Goal: Task Accomplishment & Management: Manage account settings

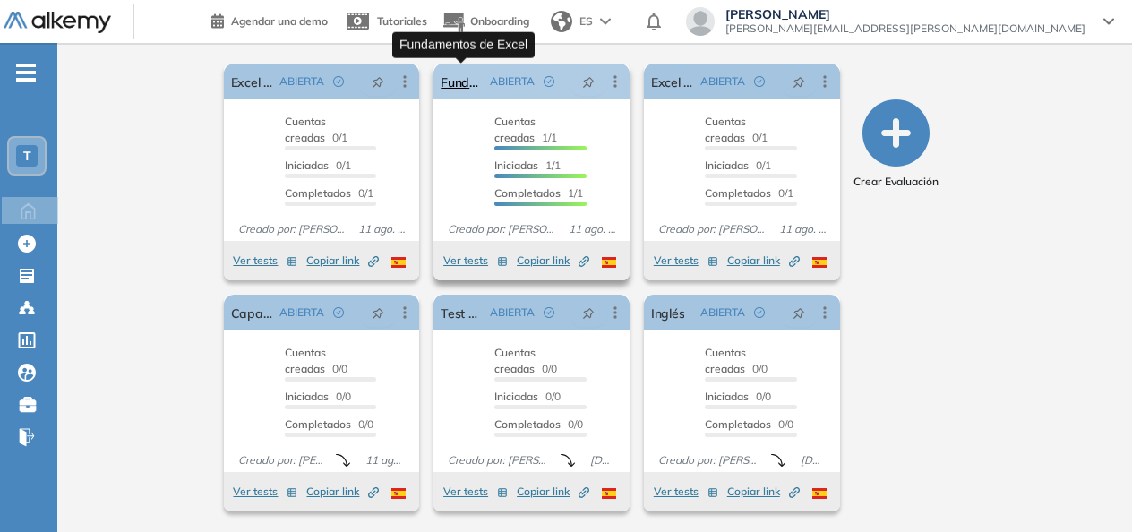
click at [463, 82] on link "Fundamentos de Excel" at bounding box center [462, 82] width 42 height 36
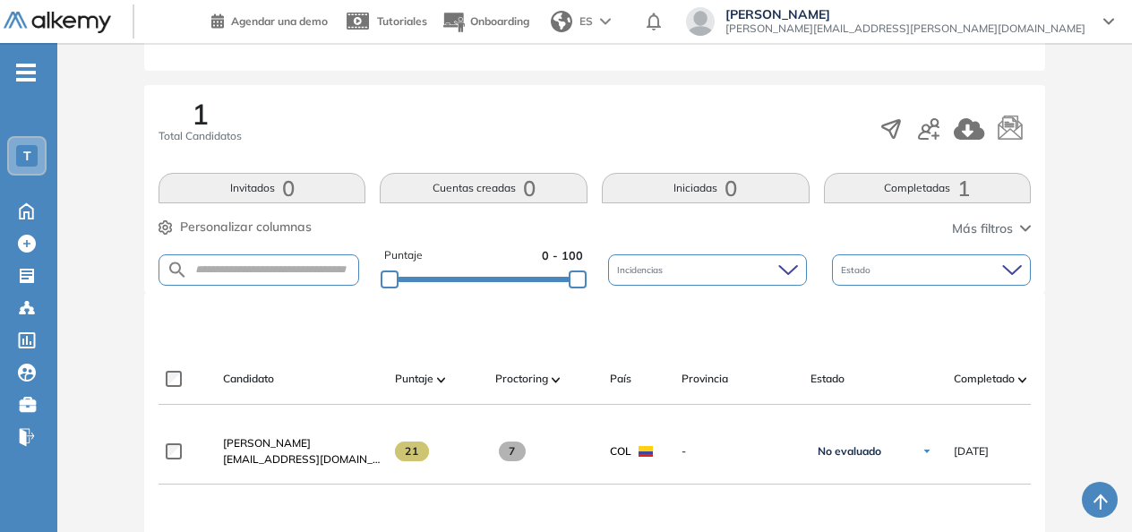
scroll to position [249, 0]
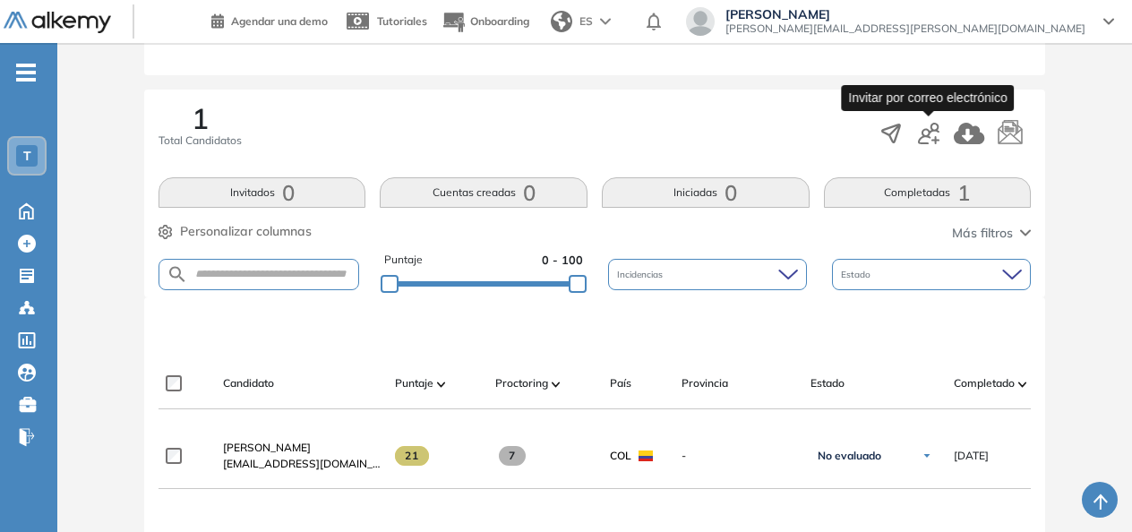
click at [934, 137] on icon "button" at bounding box center [929, 134] width 22 height 22
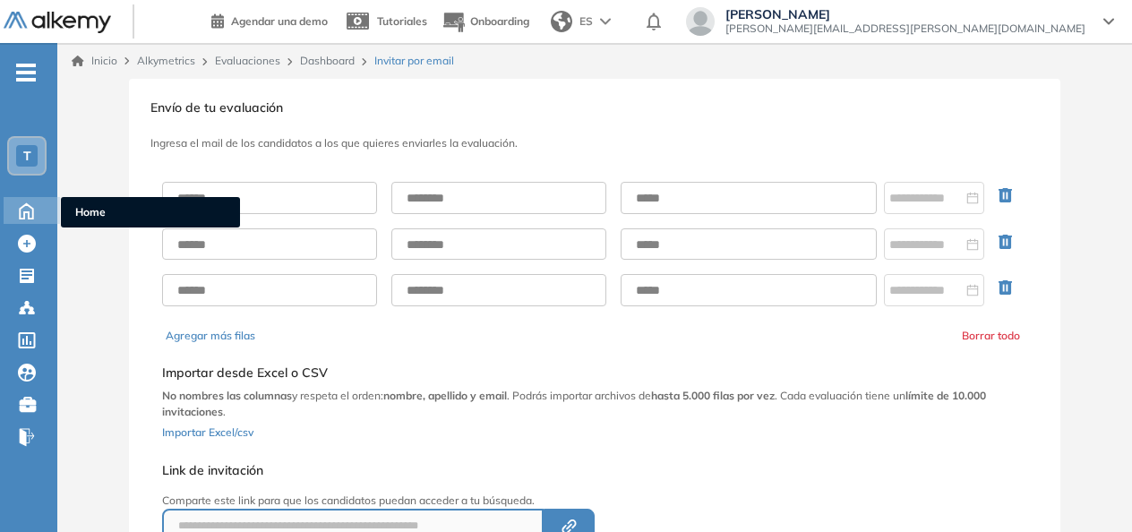
click at [48, 213] on div "Home Home" at bounding box center [32, 210] width 56 height 27
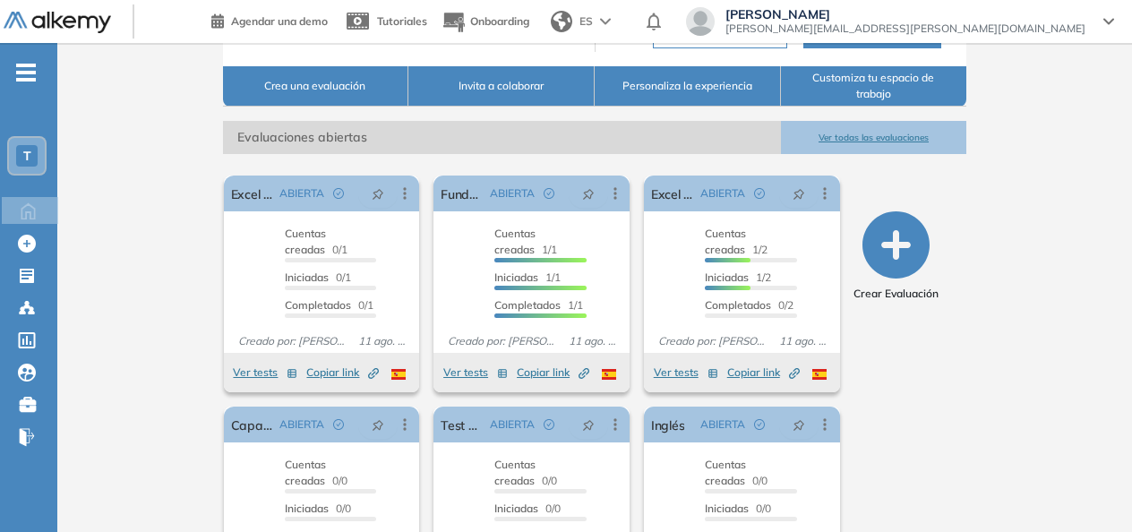
scroll to position [228, 0]
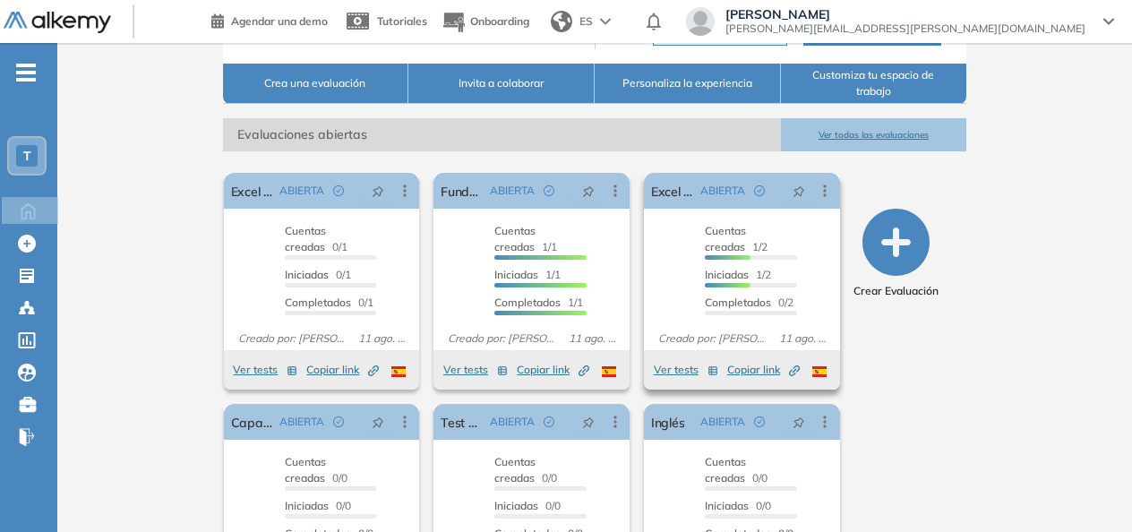
click at [727, 281] on span "Iniciadas" at bounding box center [727, 274] width 44 height 13
drag, startPoint x: 672, startPoint y: 368, endPoint x: 731, endPoint y: 290, distance: 97.8
click at [731, 290] on div "Excel Avanzado ABIERTA Editar Los siguientes tests ya no están disponibles o ti…" at bounding box center [742, 281] width 196 height 217
click at [731, 290] on div "Cuentas creadas 1/2 Prefiltrados 0/2 Iniciadas 1/2 Completados 0/2" at bounding box center [751, 272] width 92 height 99
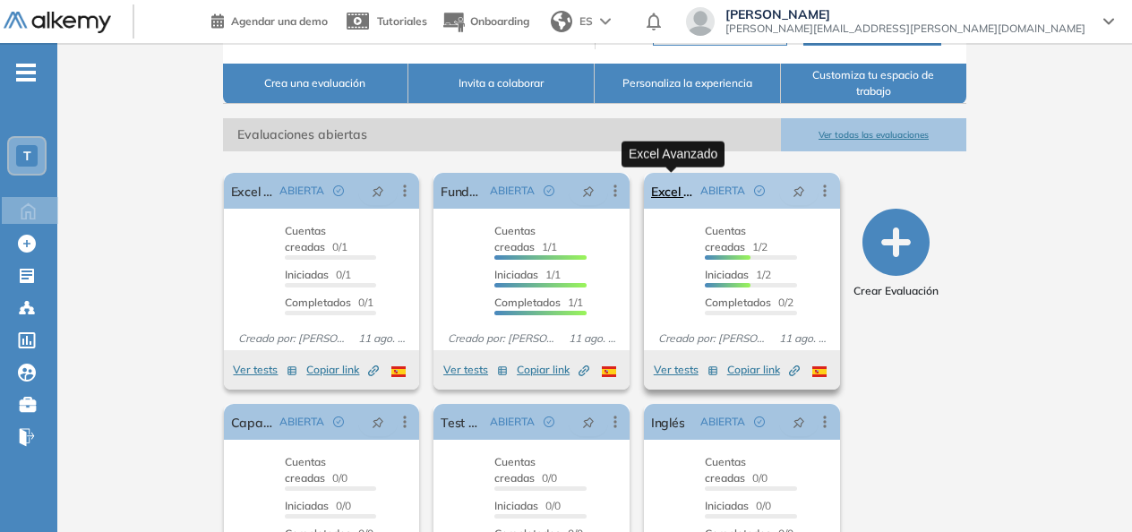
click at [676, 194] on link "Excel Avanzado" at bounding box center [672, 191] width 42 height 36
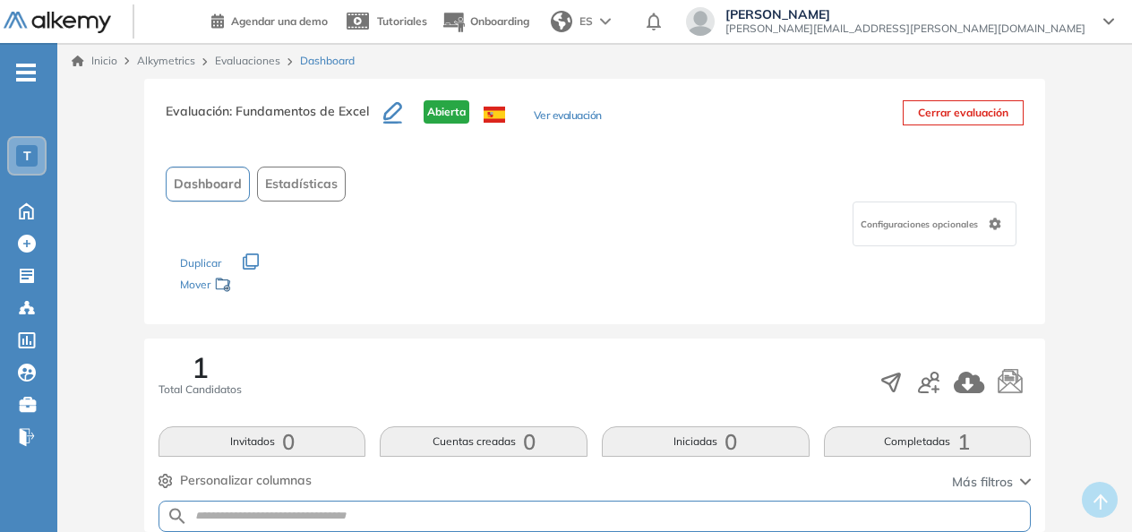
click at [7, 1] on div at bounding box center [80, 21] width 152 height 41
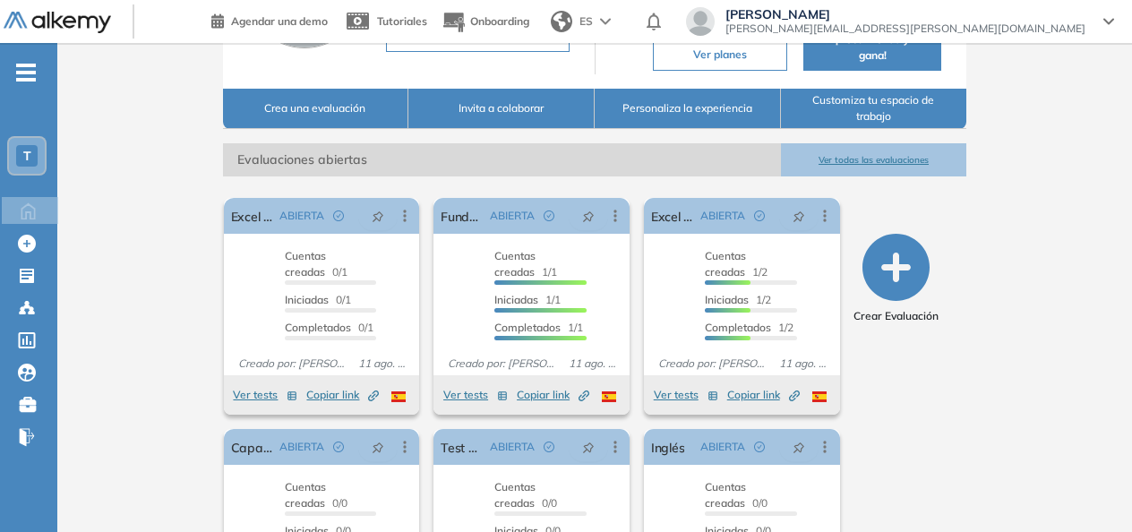
scroll to position [211, 0]
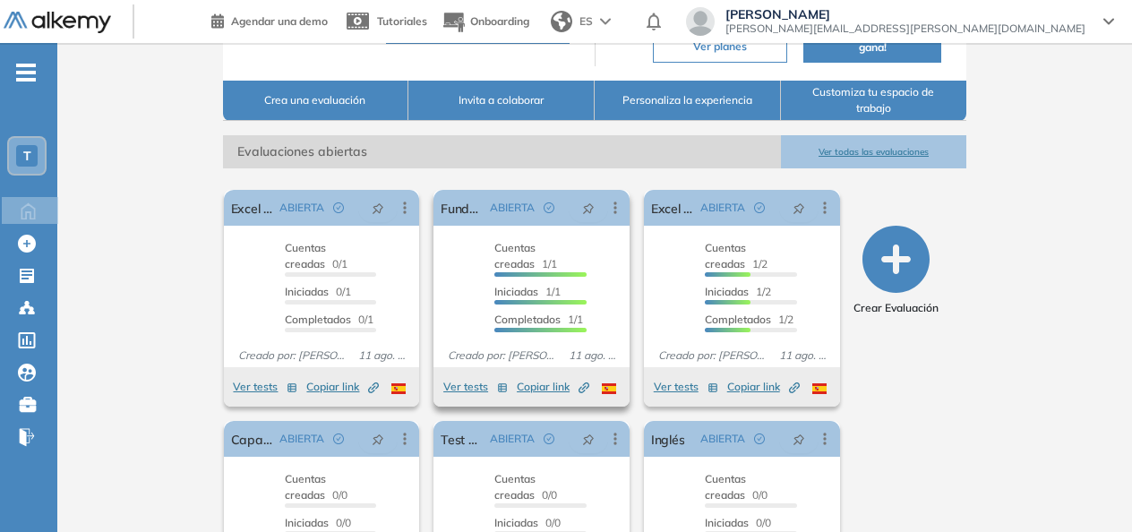
click at [564, 309] on div "Cuentas creadas 1/1 Prefiltrados 0/1 Iniciadas 1/1 Completados 1/1" at bounding box center [541, 289] width 92 height 99
click at [468, 387] on button "Ver tests" at bounding box center [475, 387] width 65 height 22
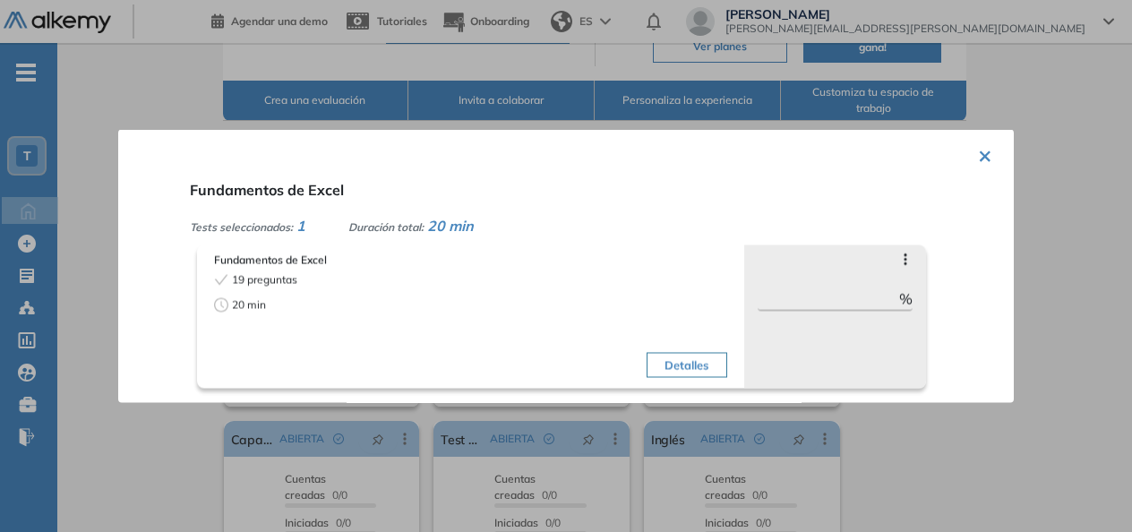
click at [978, 152] on button "×" at bounding box center [985, 154] width 14 height 35
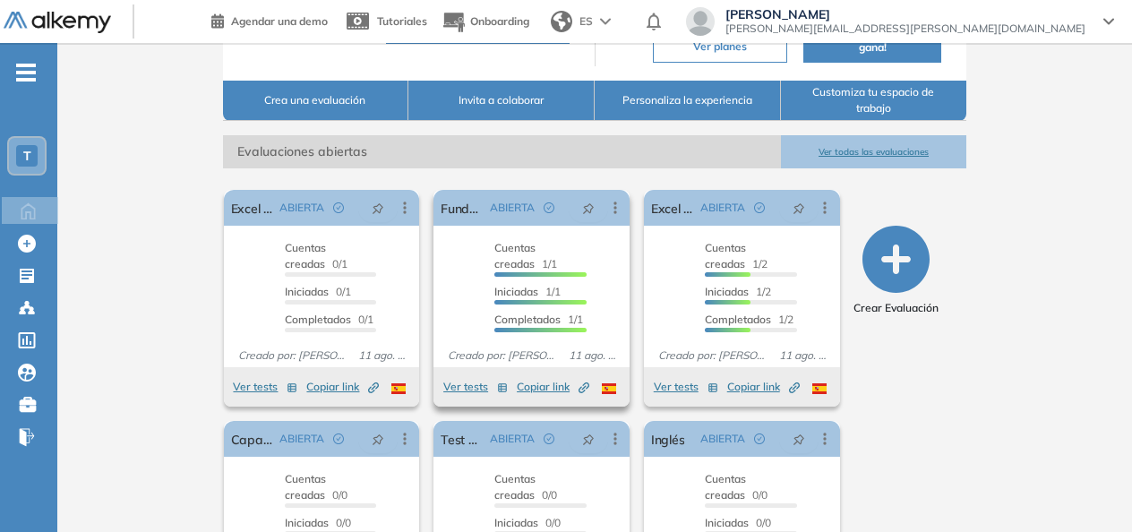
click at [509, 287] on span "Iniciadas" at bounding box center [517, 291] width 44 height 13
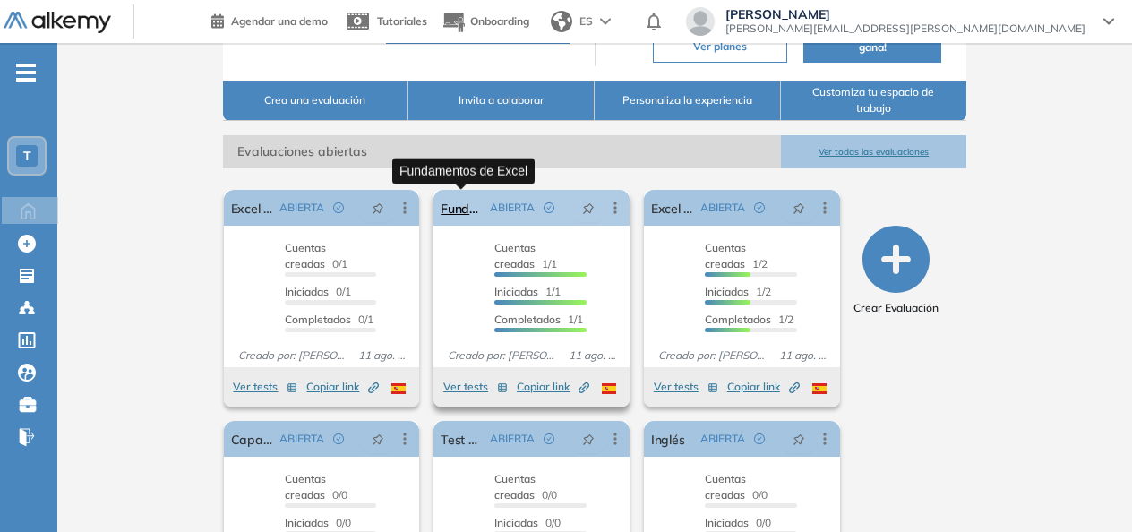
click at [460, 202] on link "Fundamentos de Excel" at bounding box center [462, 208] width 42 height 36
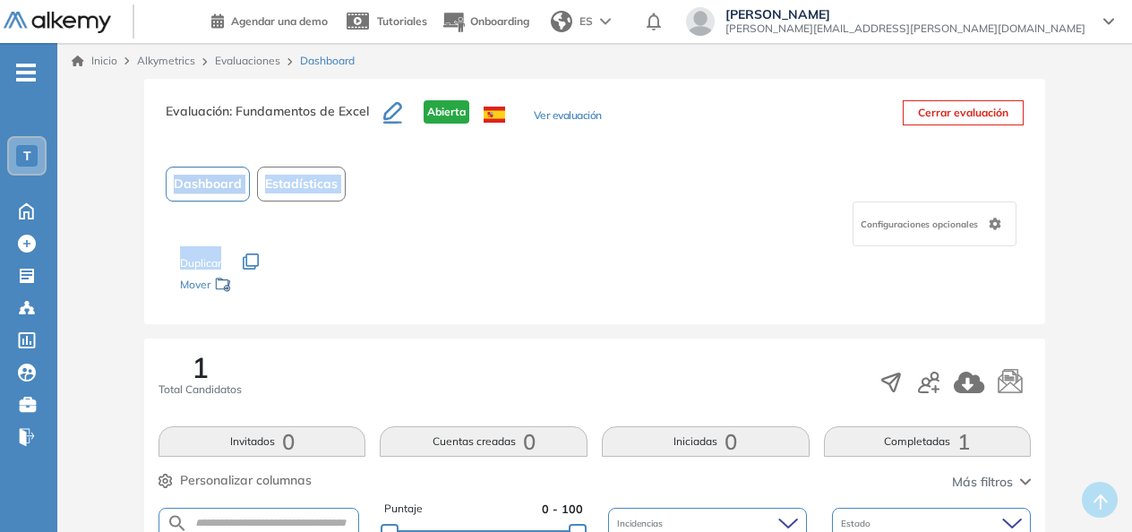
drag, startPoint x: 1129, startPoint y: 136, endPoint x: 1125, endPoint y: 245, distance: 109.4
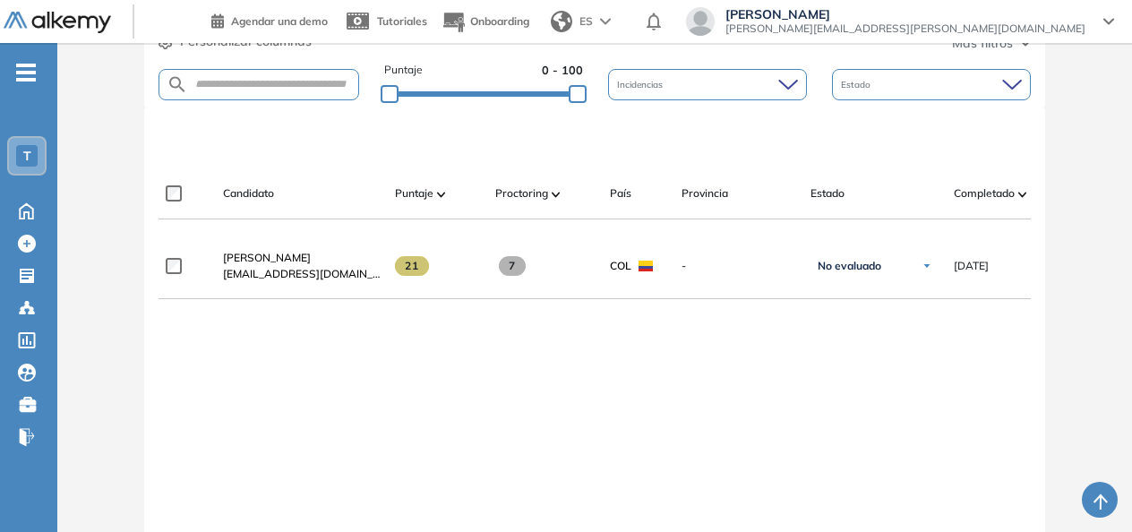
scroll to position [423, 0]
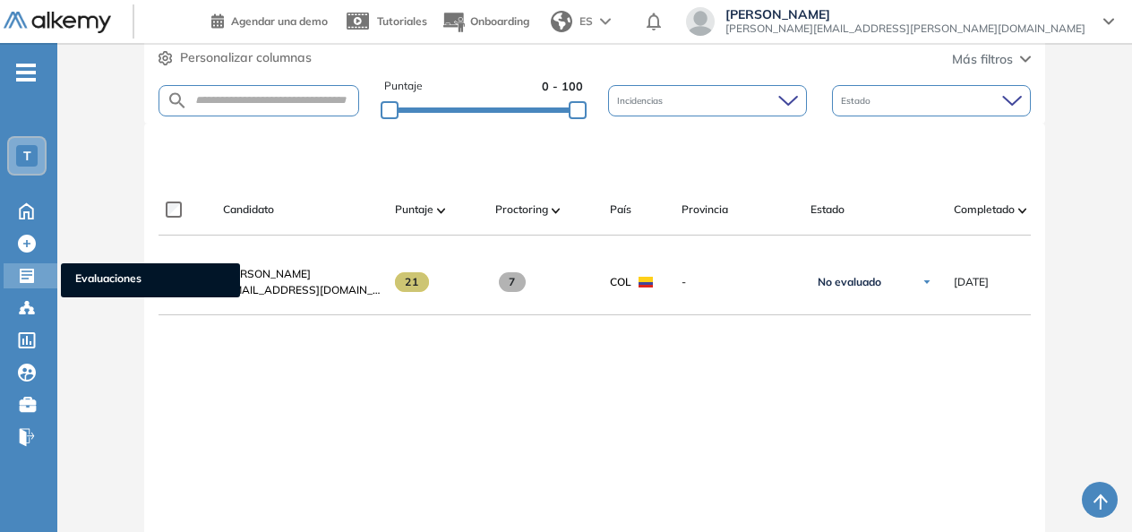
click at [97, 280] on span "Evaluaciones" at bounding box center [150, 281] width 151 height 20
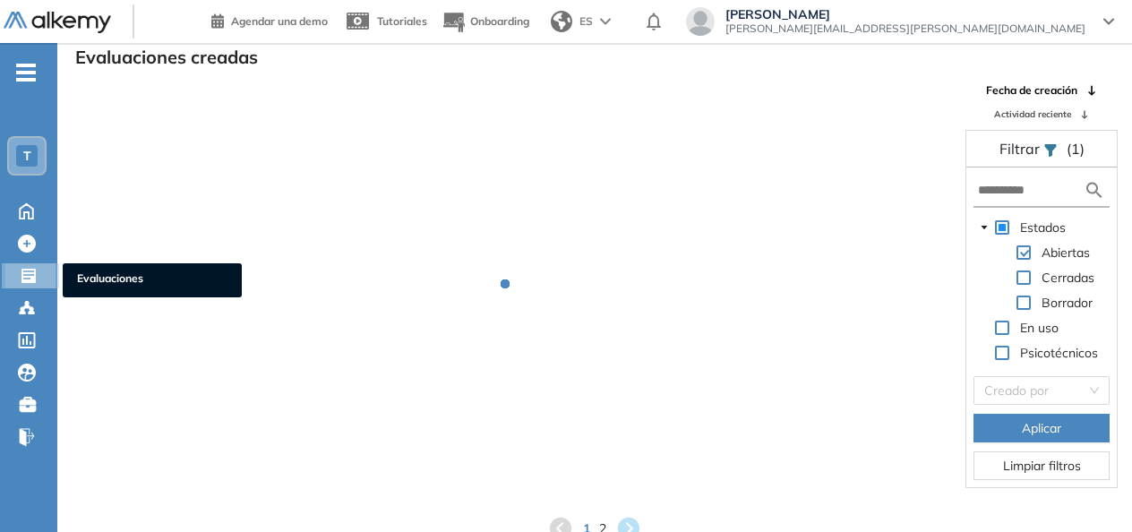
scroll to position [43, 0]
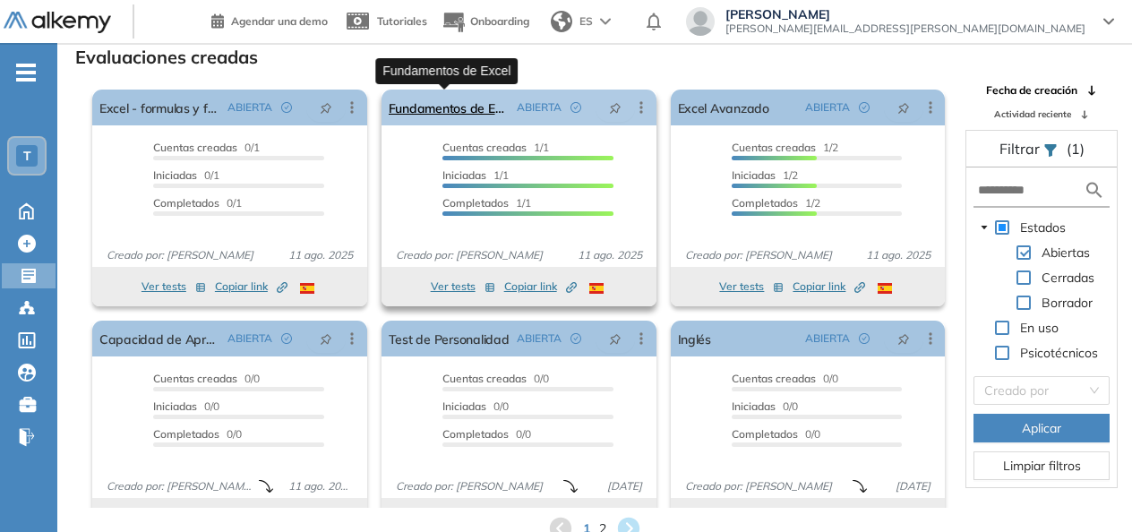
click at [462, 112] on link "Fundamentos de Excel" at bounding box center [449, 108] width 121 height 36
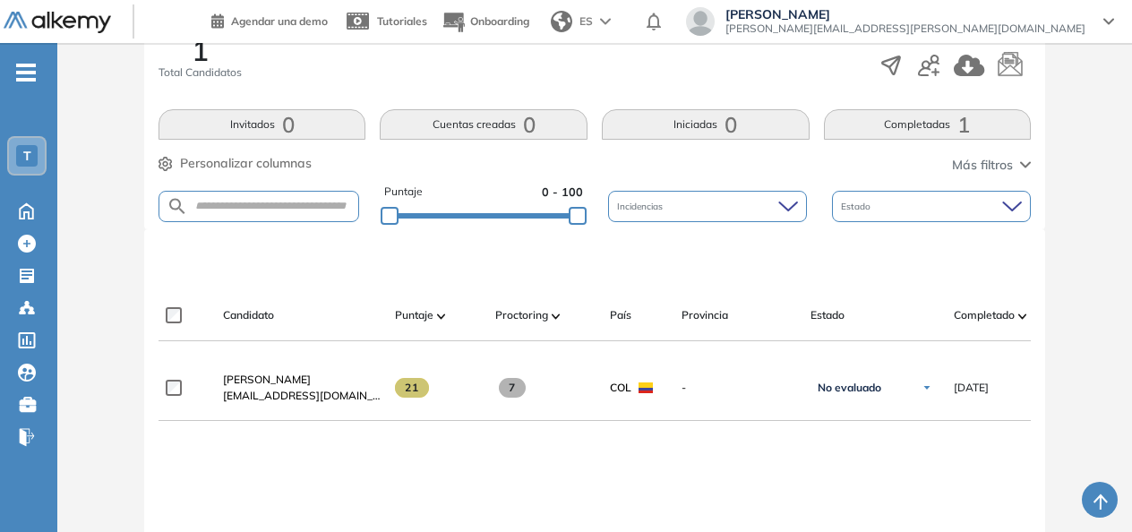
scroll to position [308, 0]
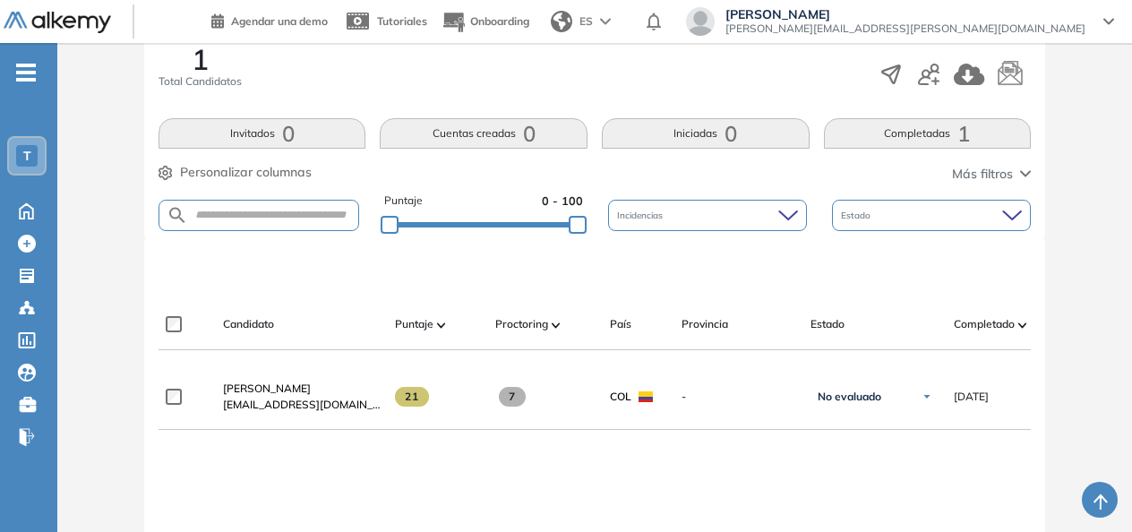
click at [959, 133] on span "1" at bounding box center [964, 133] width 13 height 0
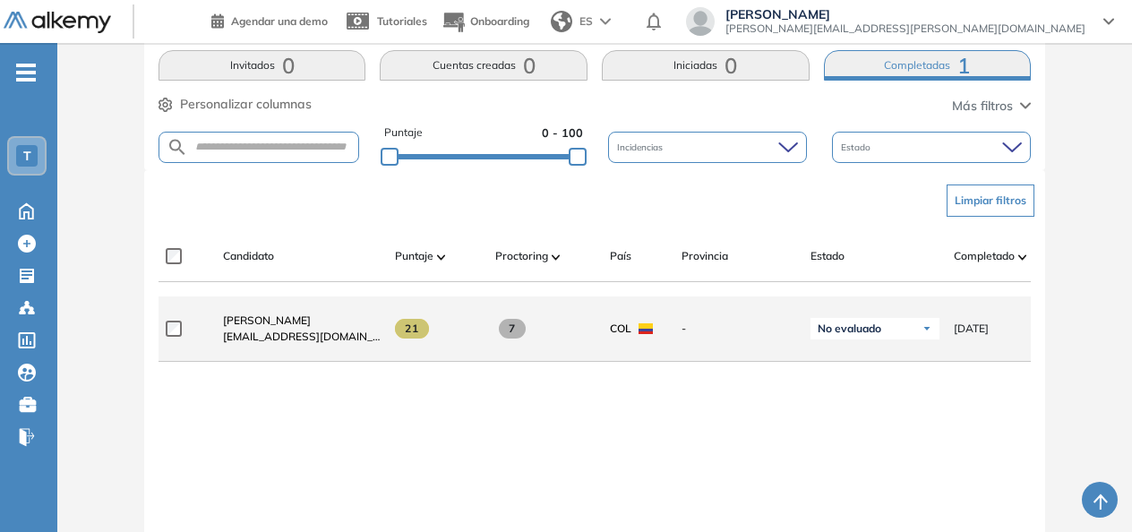
scroll to position [380, 0]
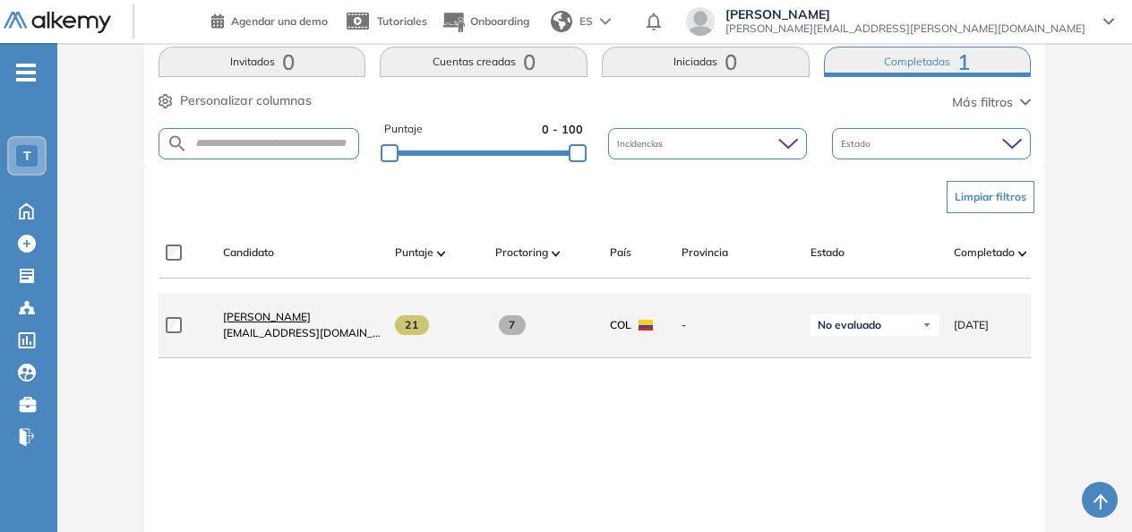
click at [273, 323] on span "[PERSON_NAME]" at bounding box center [267, 316] width 88 height 13
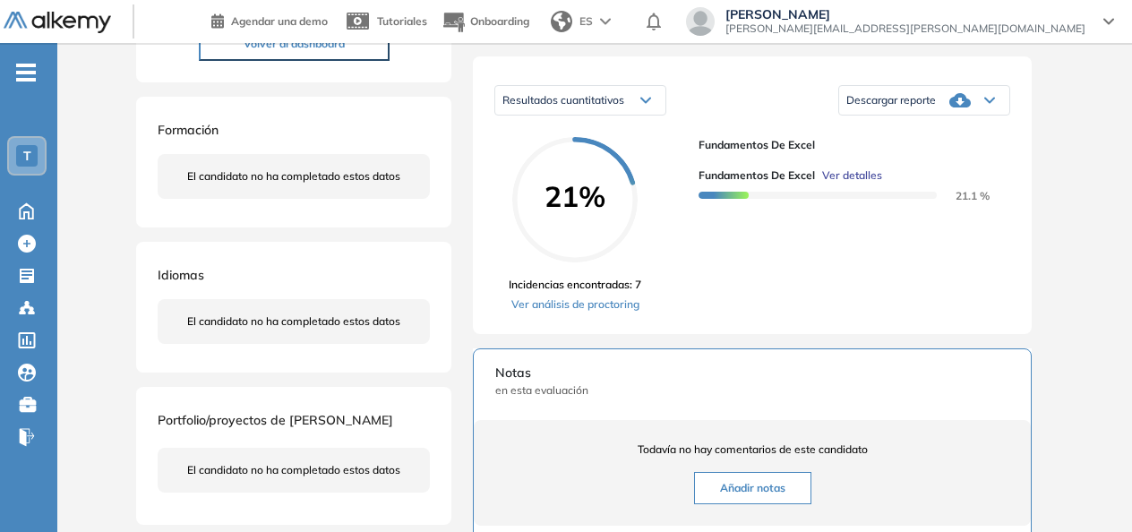
scroll to position [224, 0]
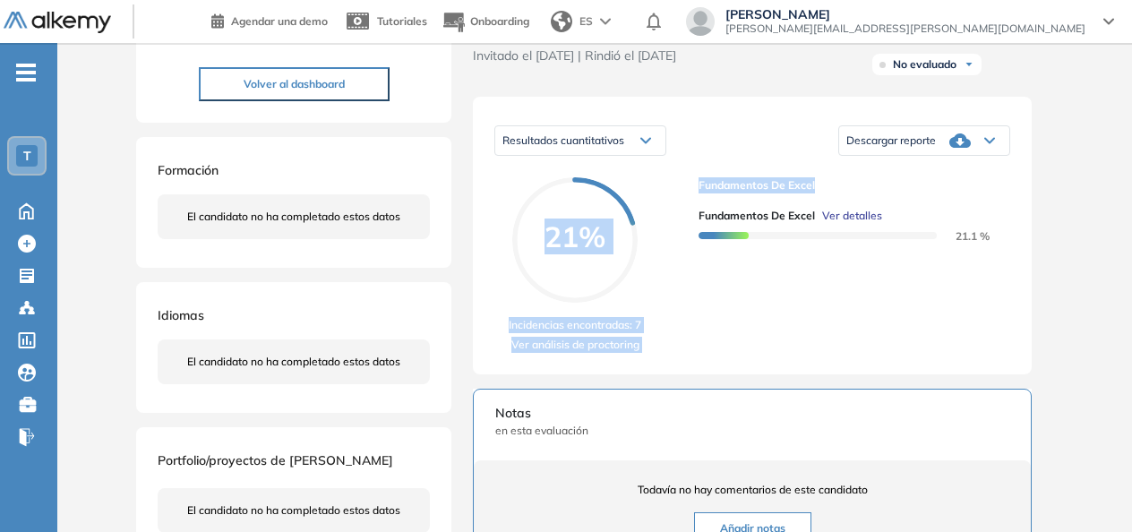
drag, startPoint x: 1109, startPoint y: 191, endPoint x: 1137, endPoint y: 167, distance: 36.8
click at [1132, 167] on html "Perfil Todos los espacios Todos los espacios T Home Home Alkymetrics Alkymetric…" at bounding box center [566, 42] width 1132 height 532
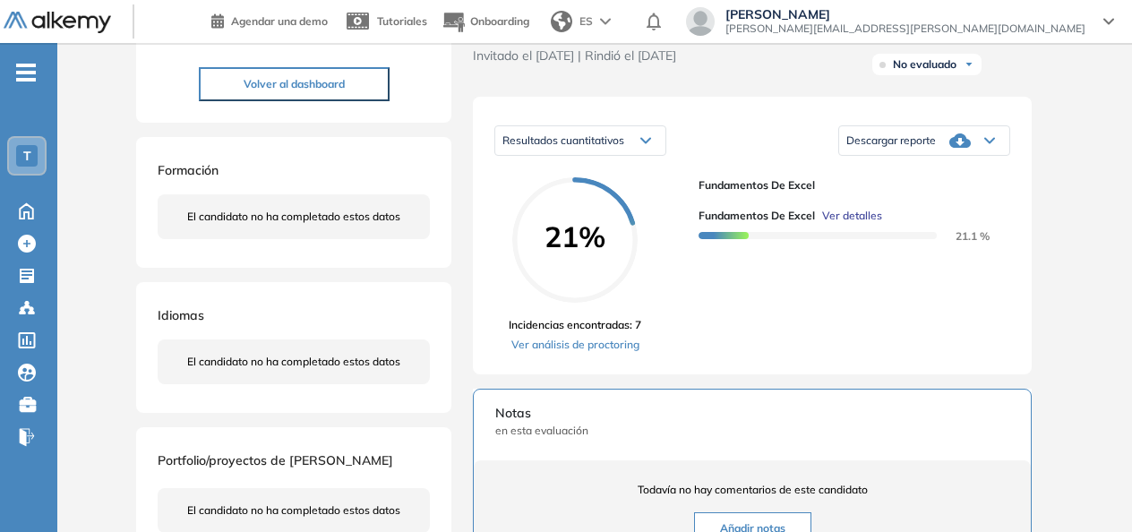
drag, startPoint x: 1066, startPoint y: 176, endPoint x: 1080, endPoint y: 168, distance: 15.7
click at [1067, 176] on div "Inicio Alkymetrics Evaluaciones Dashboard Candidato Duración : 00:00:00 Cantida…" at bounding box center [594, 409] width 1075 height 1181
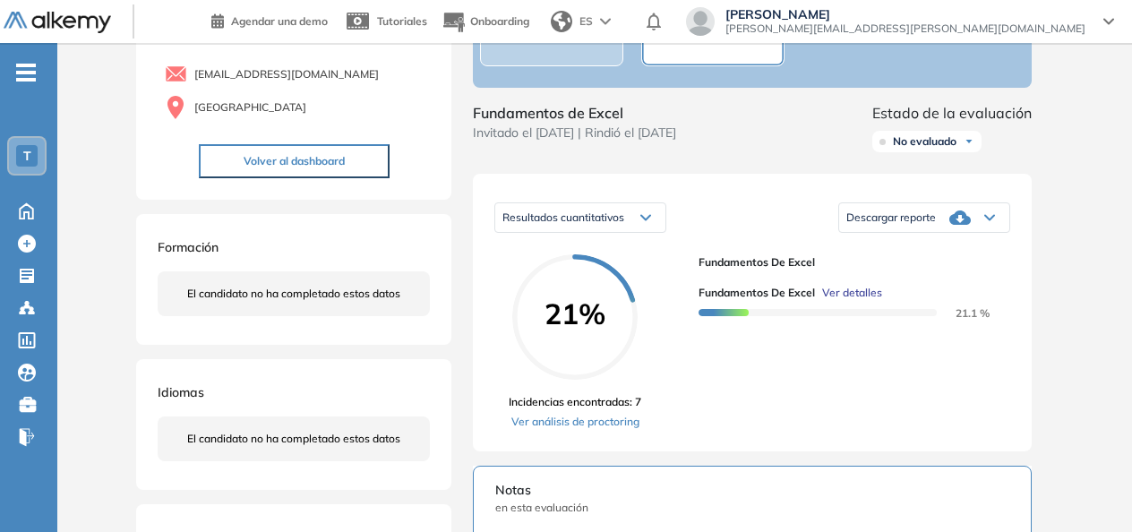
scroll to position [149, 0]
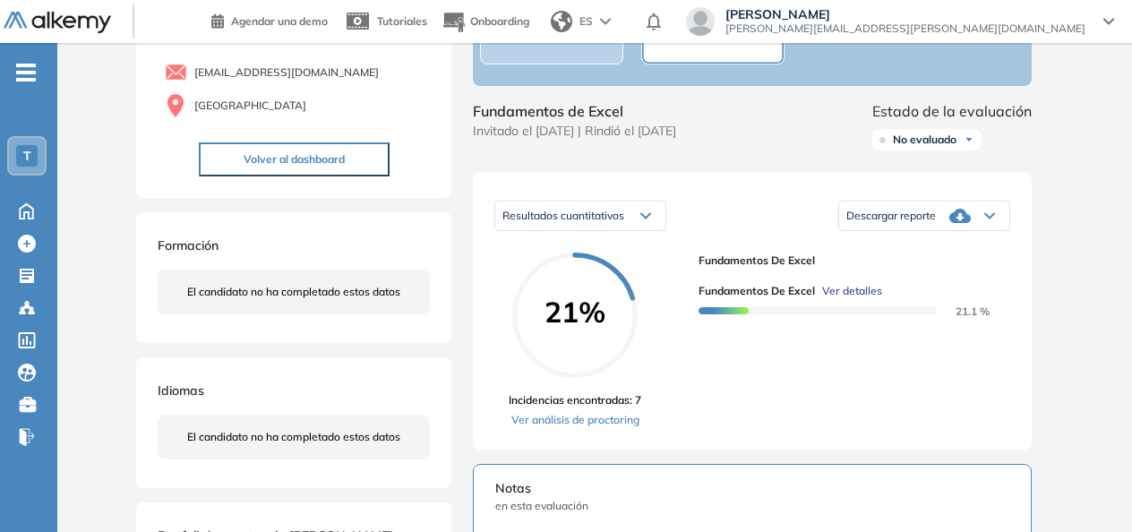
click at [987, 219] on icon at bounding box center [990, 215] width 11 height 7
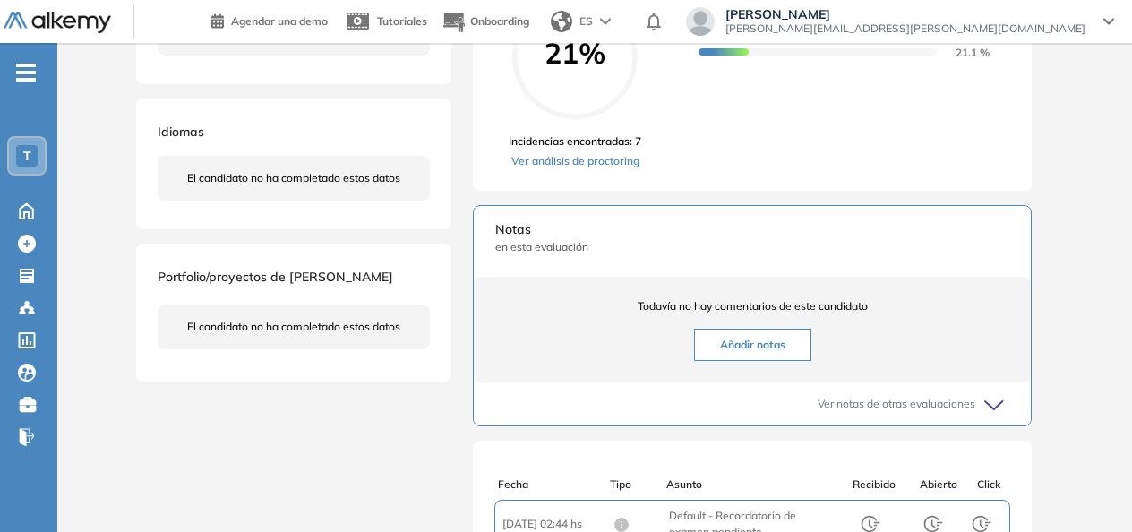
scroll to position [324, 0]
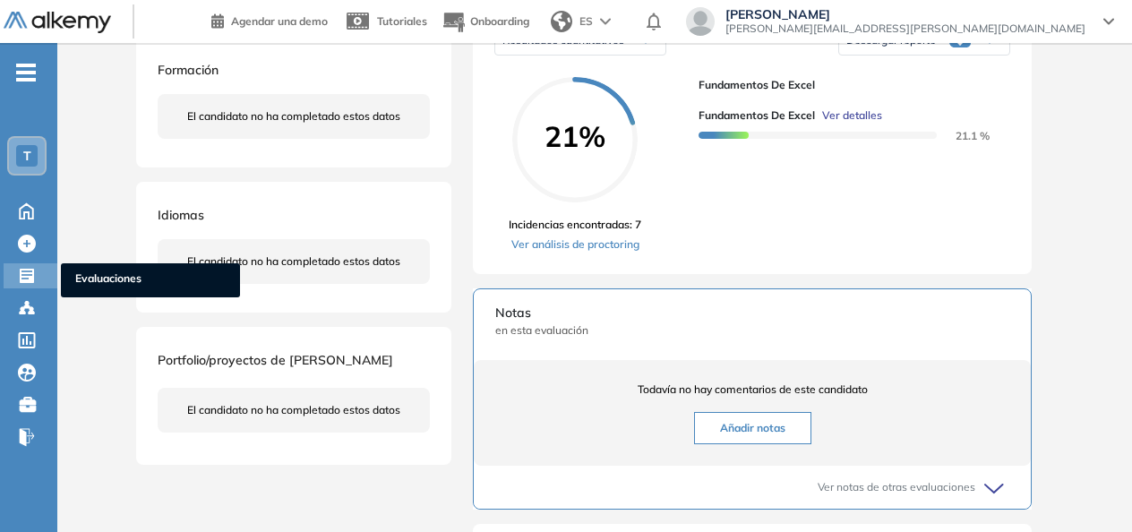
click at [91, 272] on span "Evaluaciones" at bounding box center [150, 281] width 151 height 20
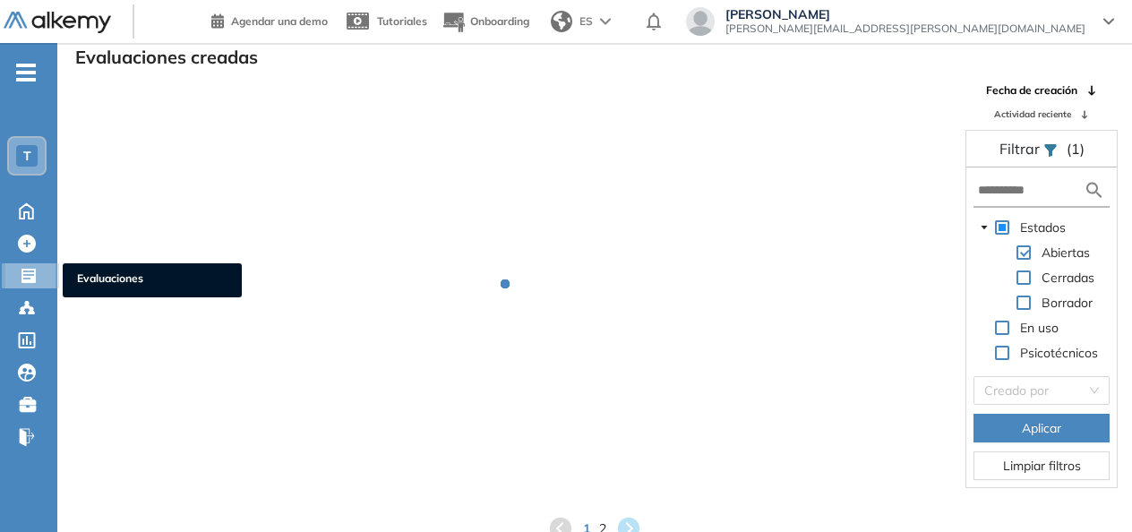
scroll to position [43, 0]
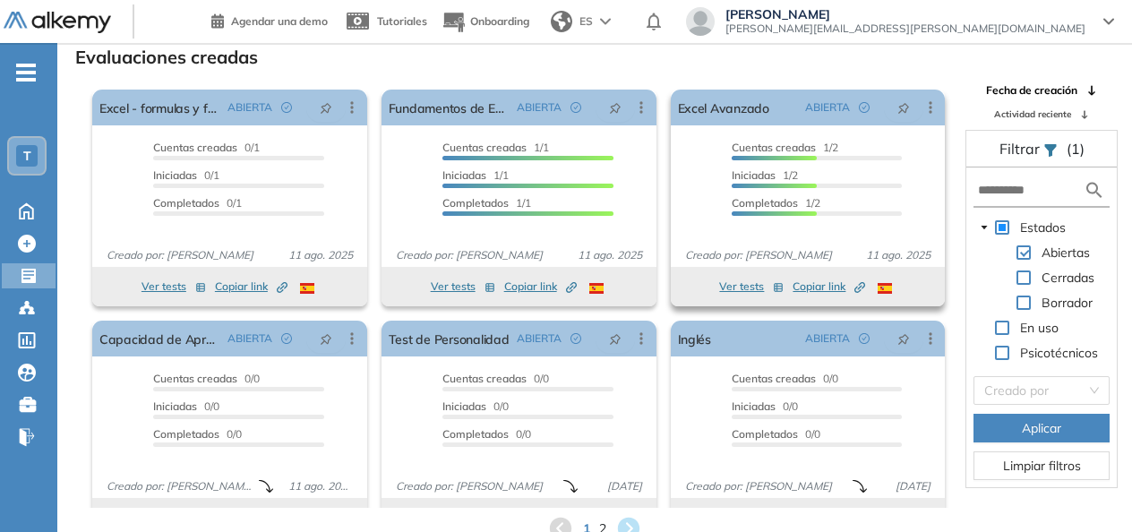
click at [797, 185] on div at bounding box center [774, 186] width 85 height 4
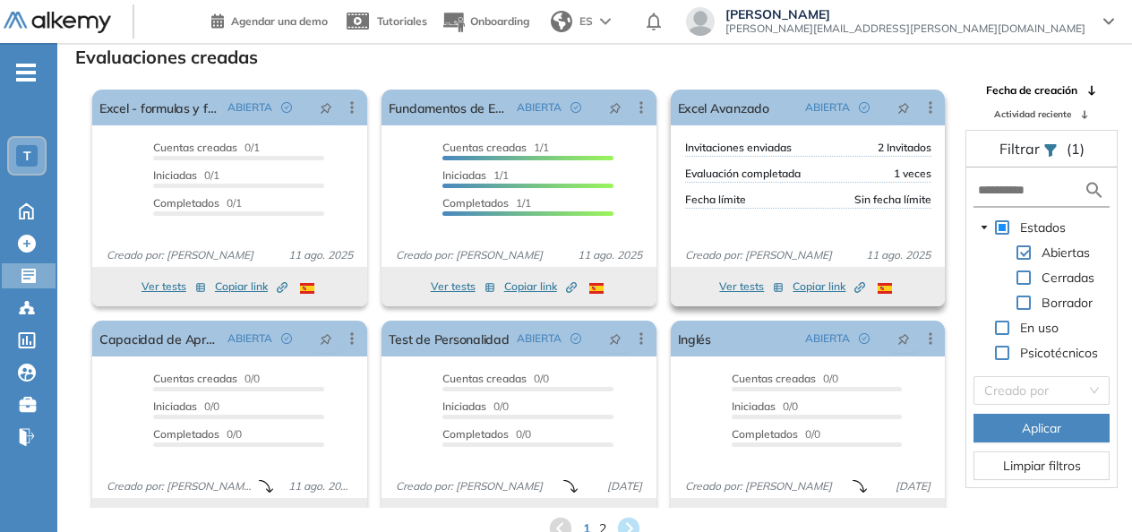
click at [796, 194] on div "Invitaciones enviadas 2 Invitados Evaluación completada 1 veces Fecha límite Si…" at bounding box center [808, 186] width 275 height 93
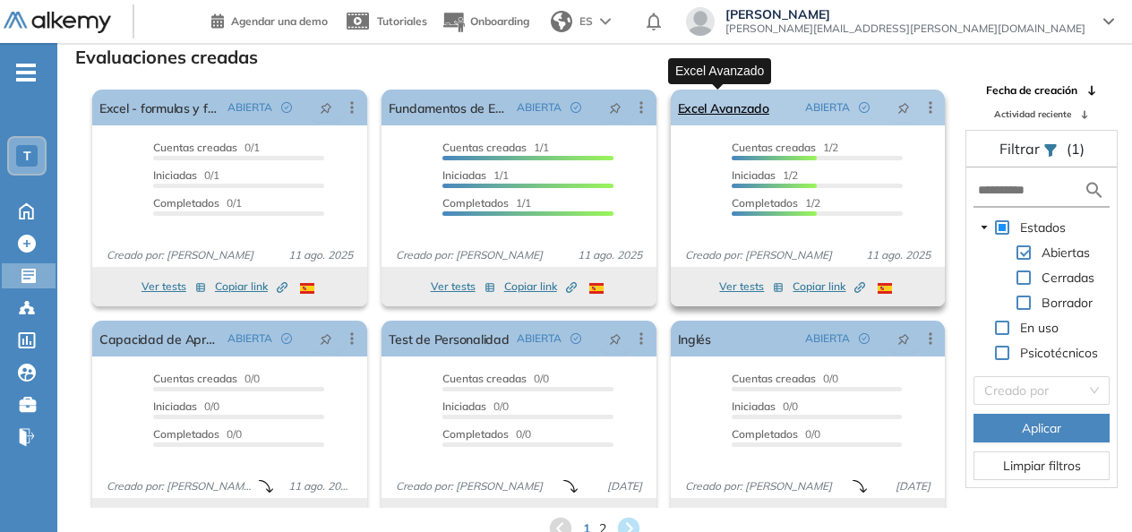
click at [731, 108] on link "Excel Avanzado" at bounding box center [723, 108] width 91 height 36
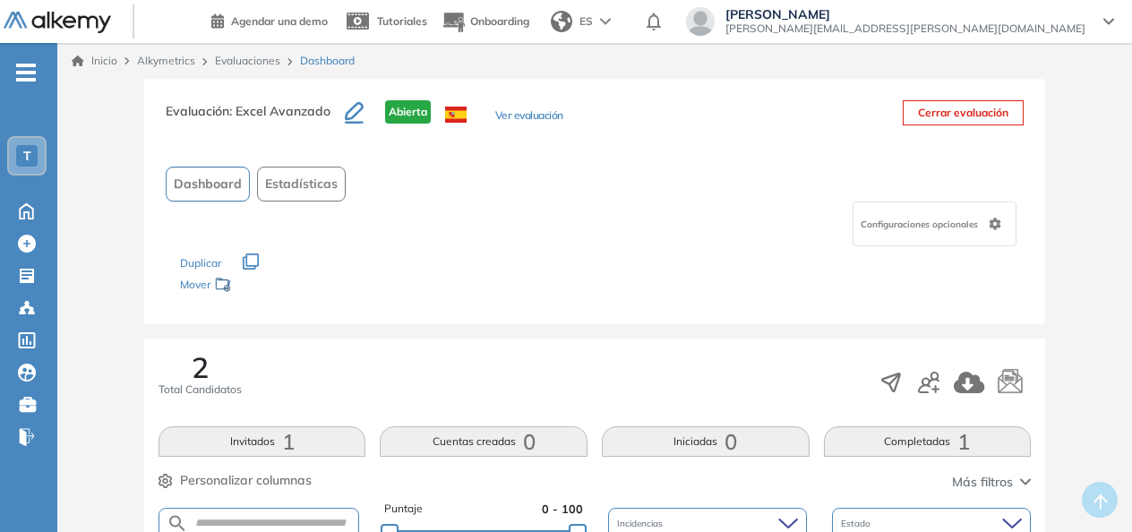
click at [926, 438] on button "Completadas 1" at bounding box center [928, 441] width 208 height 30
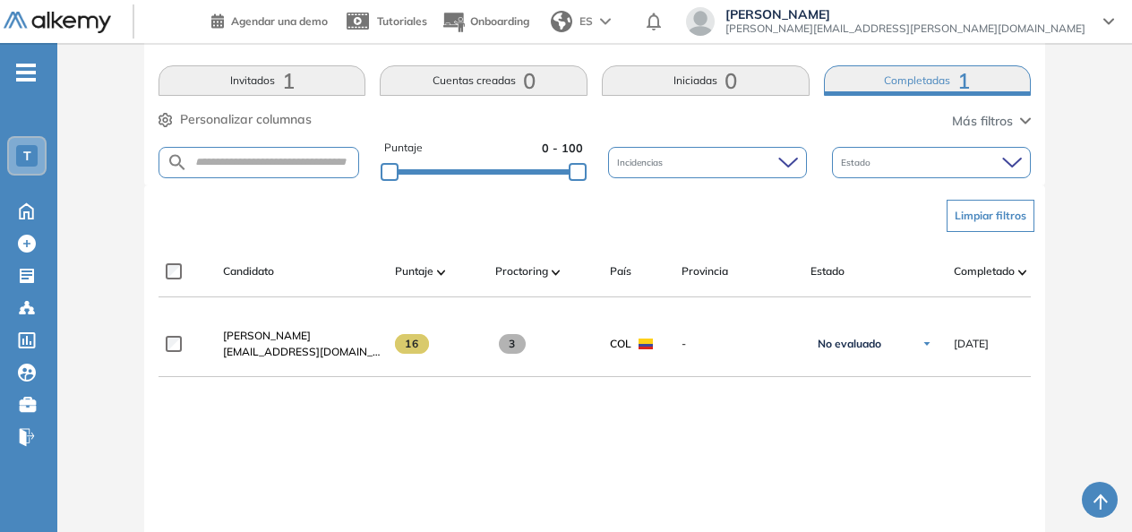
scroll to position [357, 0]
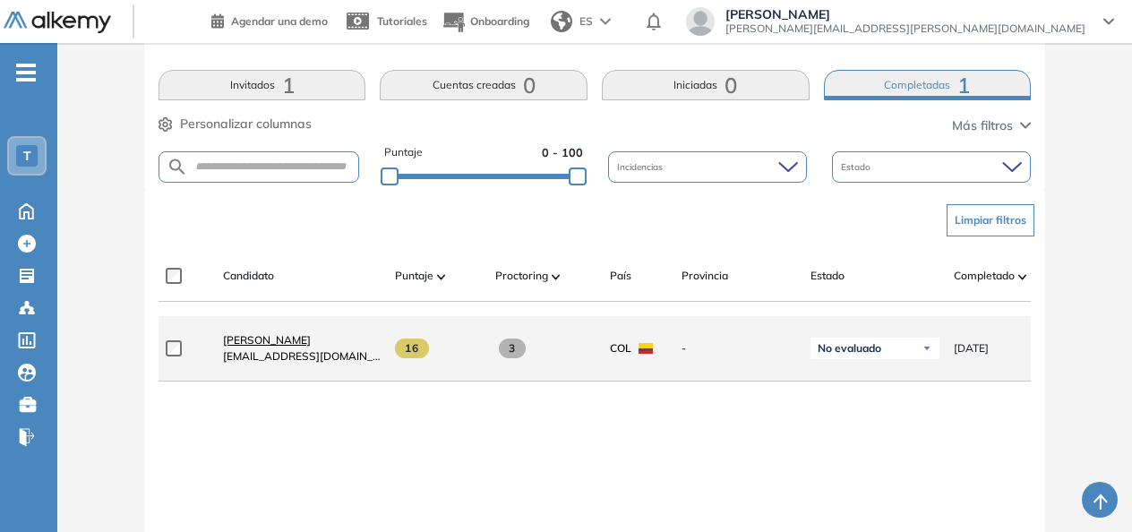
click at [269, 340] on span "[PERSON_NAME]" at bounding box center [267, 339] width 88 height 13
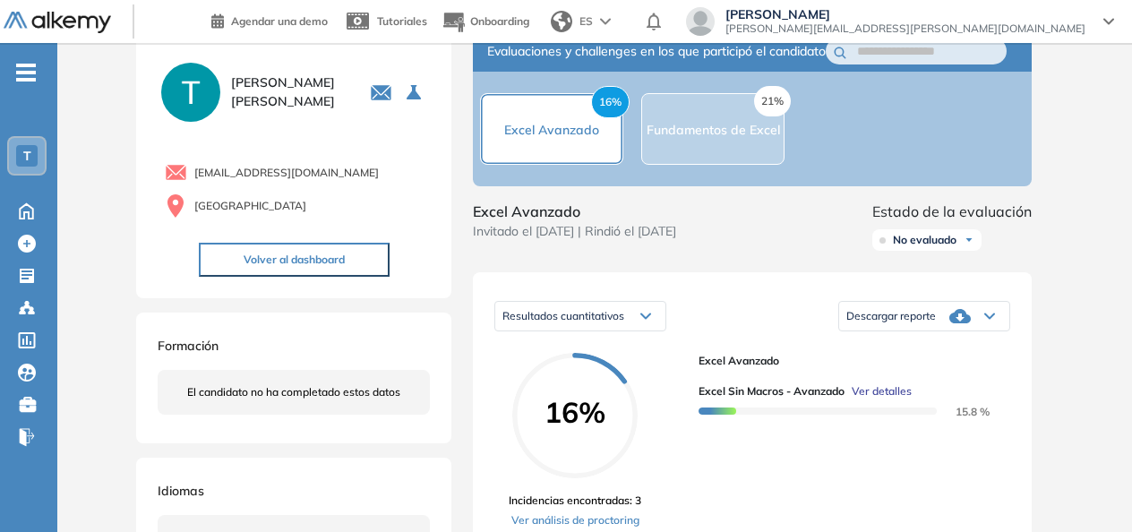
scroll to position [140, 0]
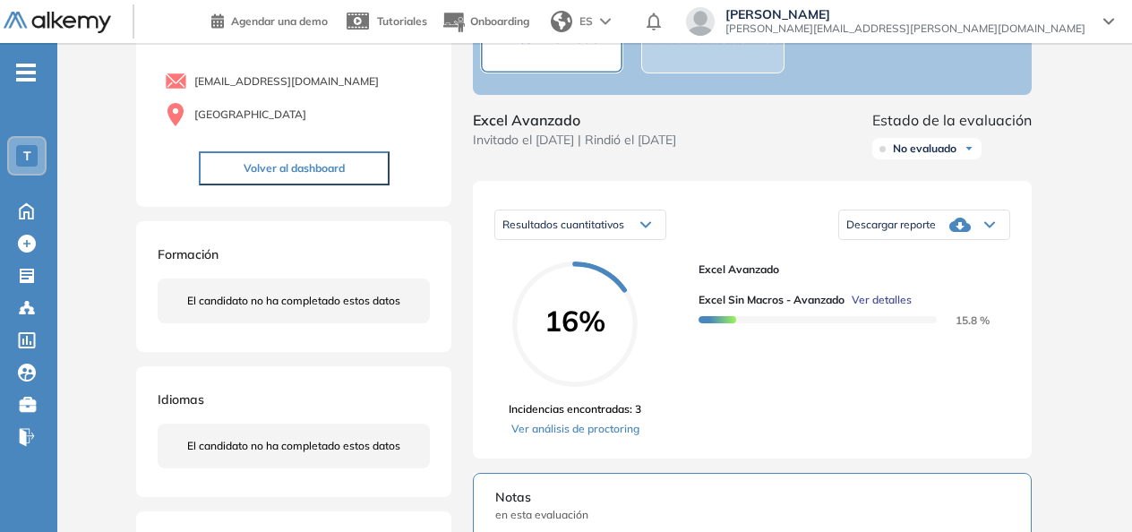
click at [1011, 251] on div "Resultados cuantitativos Resultados cuantitativos Resultados relativos Descarga…" at bounding box center [752, 320] width 559 height 278
click at [974, 235] on div "Descargar reporte" at bounding box center [924, 225] width 170 height 36
click at [956, 255] on li "Descargar informe completo" at bounding box center [914, 246] width 133 height 18
